Goal: Check status: Check status

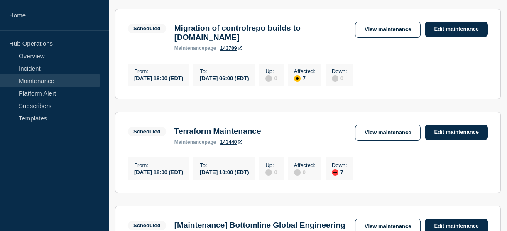
scroll to position [172, 0]
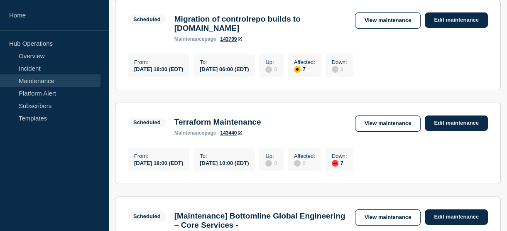
click at [41, 83] on link "Maintenance" at bounding box center [50, 80] width 101 height 12
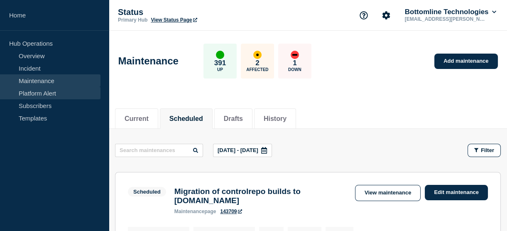
click at [29, 91] on link "Platform Alert" at bounding box center [50, 93] width 101 height 12
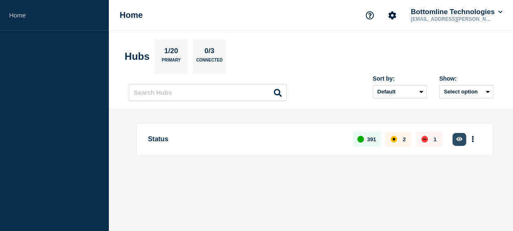
click at [460, 138] on icon "button" at bounding box center [459, 138] width 6 height 5
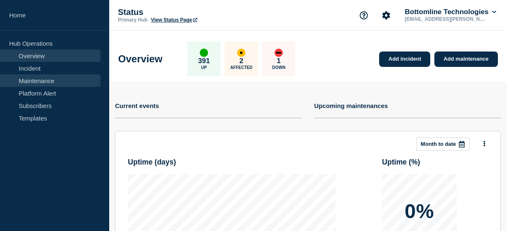
click at [43, 82] on link "Maintenance" at bounding box center [50, 80] width 101 height 12
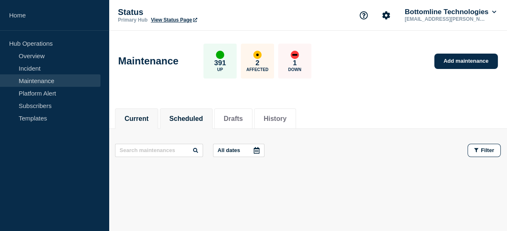
click at [195, 123] on li "Scheduled" at bounding box center [186, 118] width 53 height 20
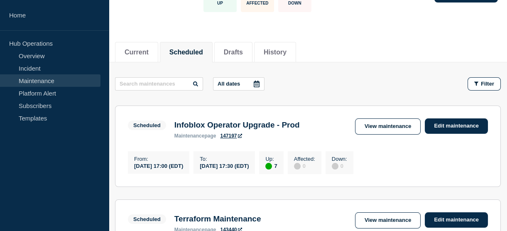
scroll to position [76, 0]
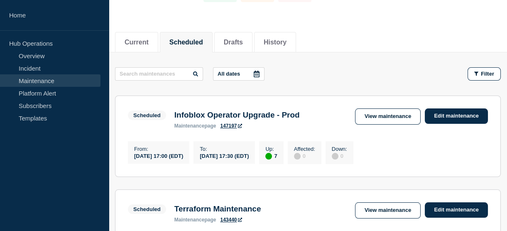
click at [260, 72] on icon at bounding box center [257, 74] width 6 height 7
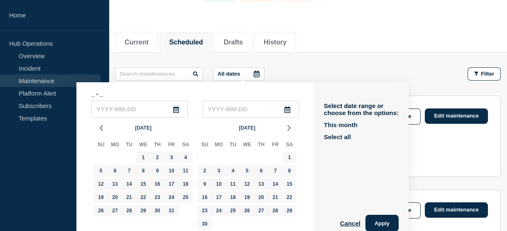
scroll to position [87, 0]
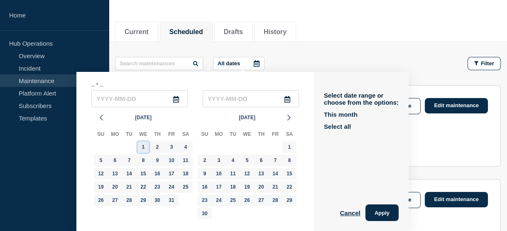
click at [143, 148] on div "1" at bounding box center [144, 147] width 12 height 12
type input "2025-10-01"
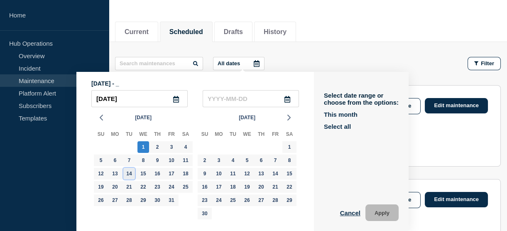
click at [126, 173] on div "14" at bounding box center [129, 174] width 12 height 12
type input "2025-10-14"
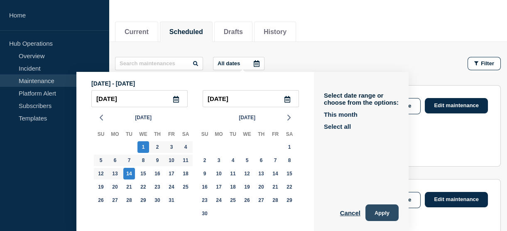
click at [373, 210] on button "Apply" at bounding box center [382, 212] width 33 height 17
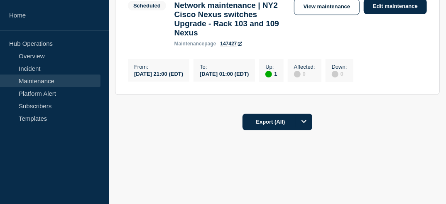
scroll to position [986, 0]
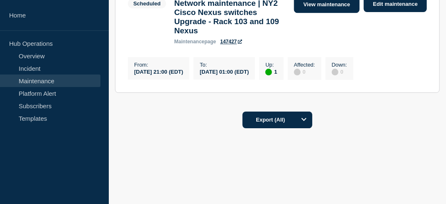
click at [304, 13] on link "View maintenance" at bounding box center [327, 5] width 66 height 16
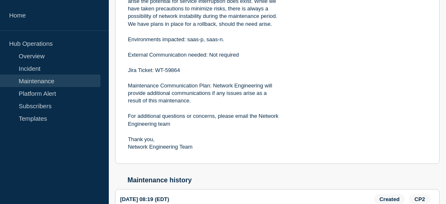
scroll to position [406, 0]
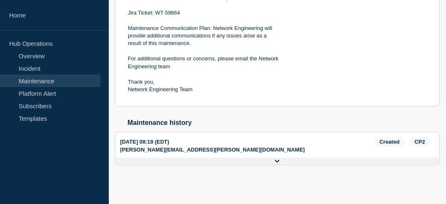
click at [276, 159] on icon at bounding box center [277, 160] width 5 height 5
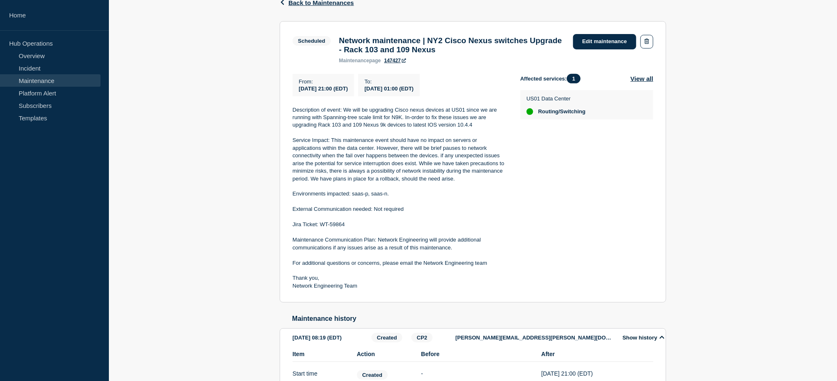
scroll to position [146, 0]
